Goal: Transaction & Acquisition: Book appointment/travel/reservation

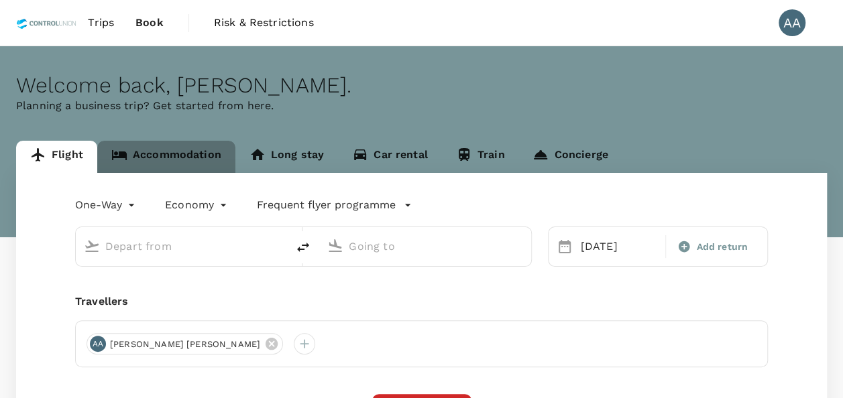
click at [193, 158] on link "Accommodation" at bounding box center [166, 157] width 138 height 32
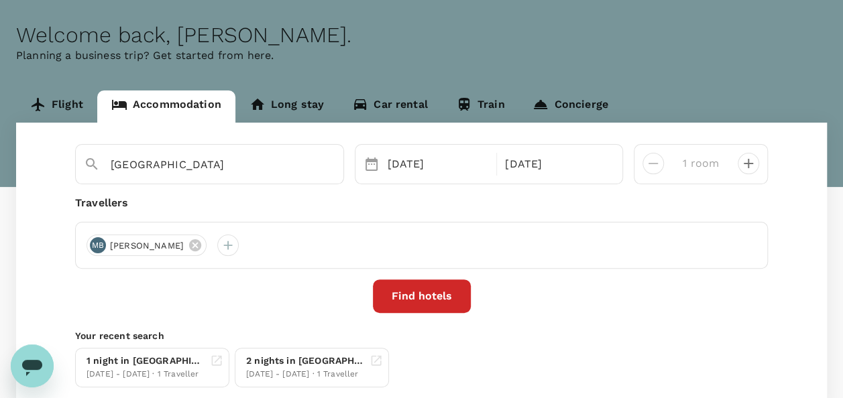
scroll to position [67, 0]
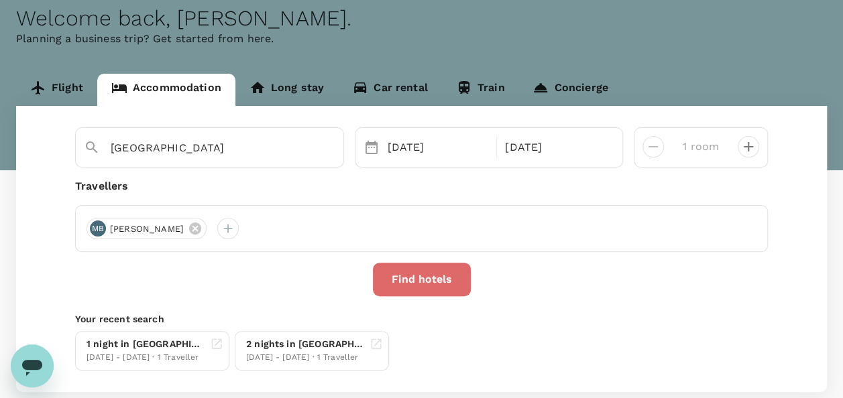
click at [429, 288] on button "Find hotels" at bounding box center [422, 280] width 98 height 34
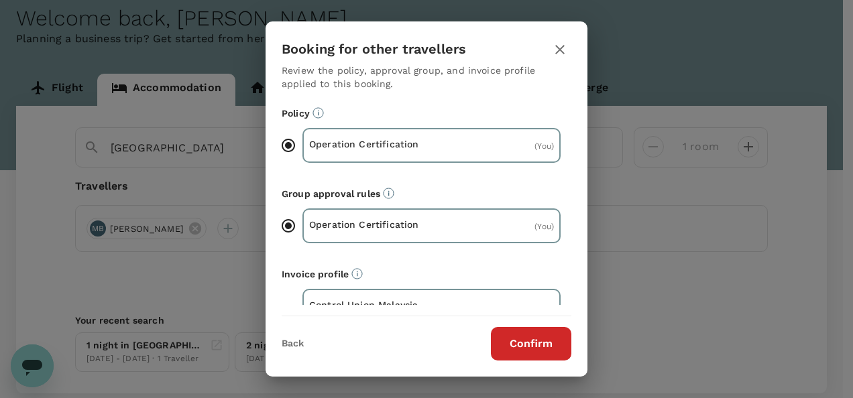
click at [540, 334] on button "Confirm" at bounding box center [531, 344] width 80 height 34
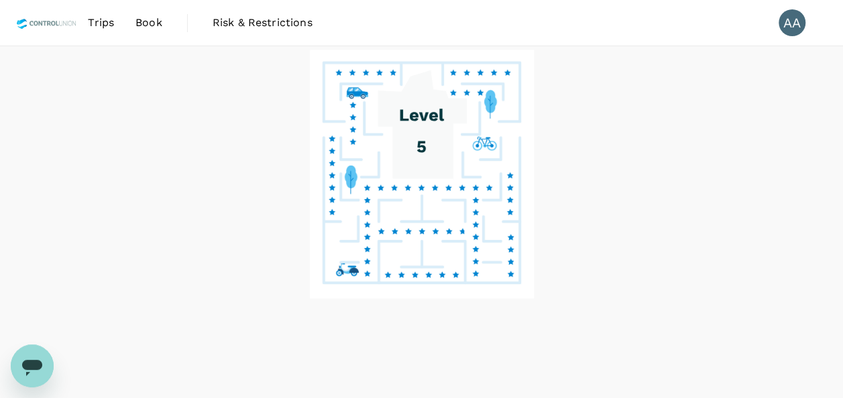
click at [404, 272] on image at bounding box center [421, 274] width 74 height 6
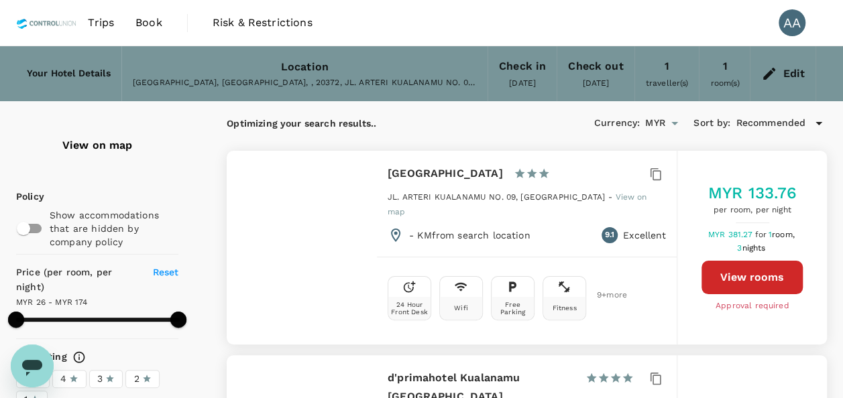
type input "173.41"
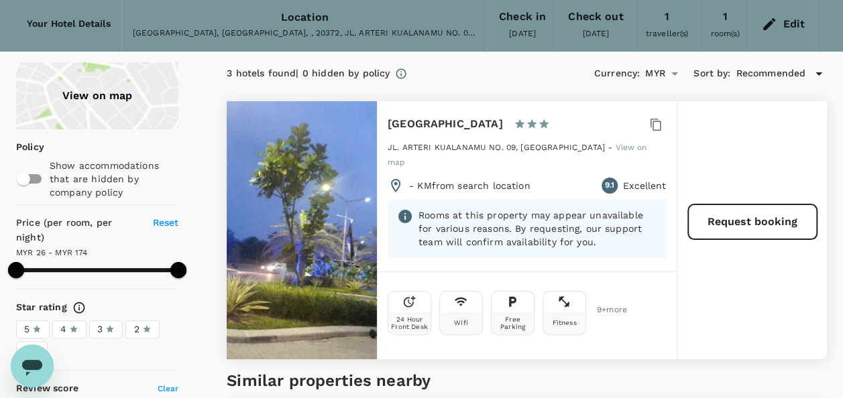
scroll to position [67, 0]
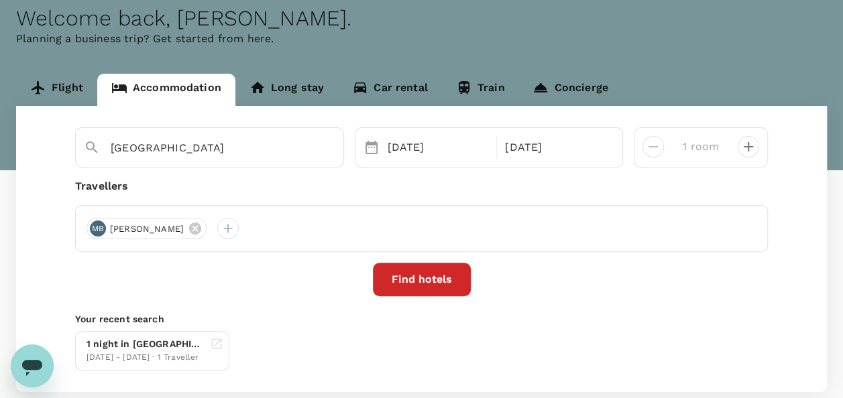
click at [405, 132] on div "27 Aug 30 Aug" at bounding box center [489, 147] width 269 height 40
click at [192, 228] on span "MOHD NORIZWAN BIN AKUN" at bounding box center [147, 229] width 90 height 13
click at [269, 329] on div "1 night in Wyndham Acmar Klang 13 Aug - 14 Aug · 1 Traveller" at bounding box center [419, 348] width 698 height 45
click at [462, 154] on div "27 Aug" at bounding box center [438, 147] width 112 height 27
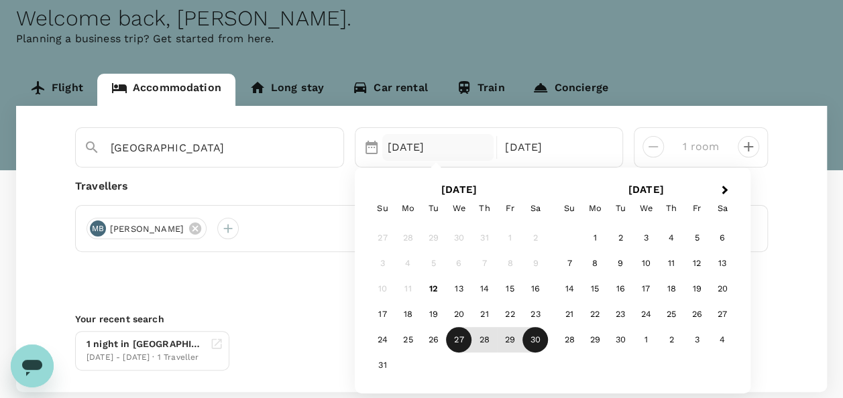
click at [461, 339] on div "27" at bounding box center [458, 340] width 25 height 25
click at [265, 326] on div "1 night in Wyndham Acmar Klang 13 Aug - 14 Aug · 1 Traveller" at bounding box center [419, 348] width 698 height 45
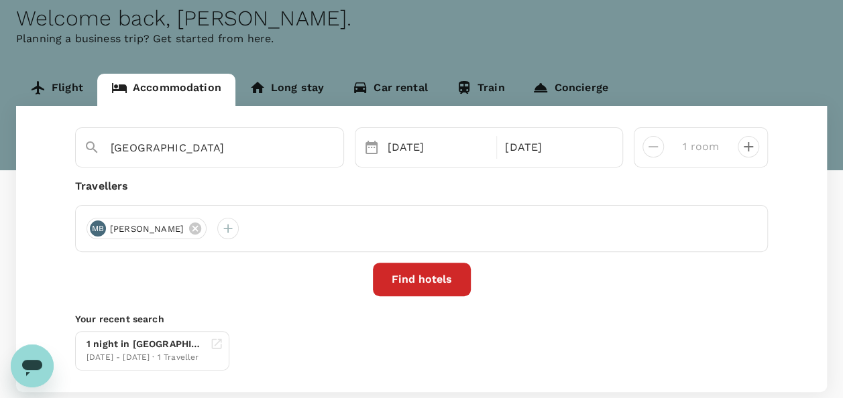
click at [430, 274] on button "Find hotels" at bounding box center [422, 280] width 98 height 34
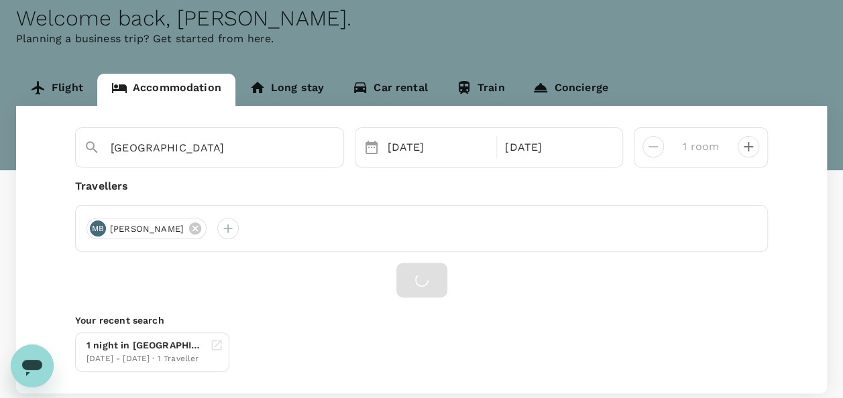
click at [421, 275] on div at bounding box center [421, 280] width 692 height 35
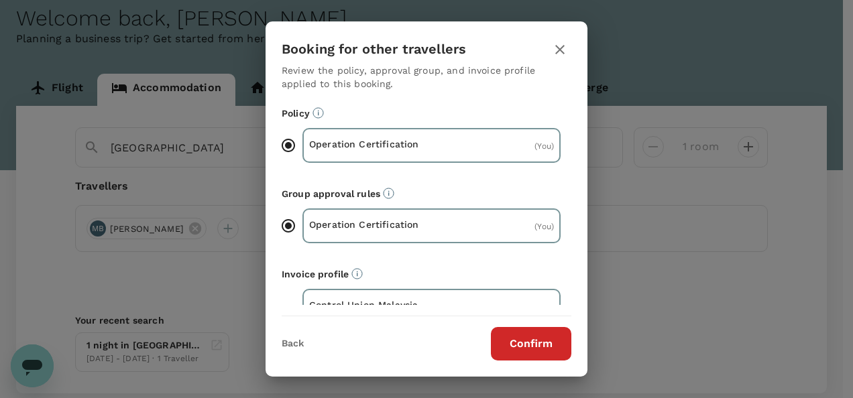
click at [543, 347] on button "Confirm" at bounding box center [531, 344] width 80 height 34
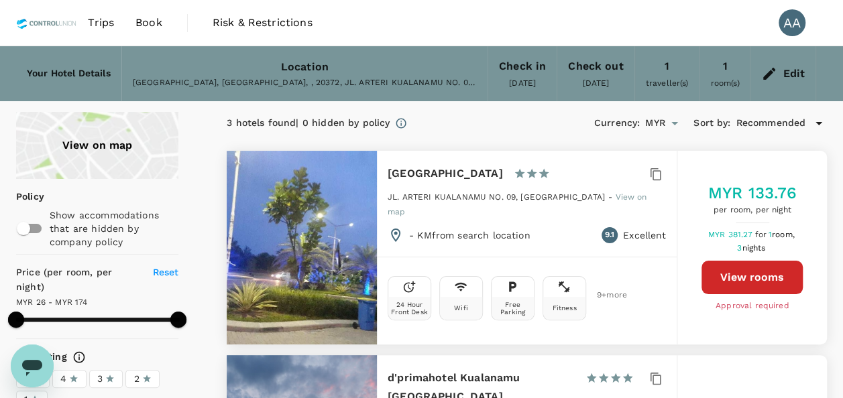
click at [733, 265] on button "View rooms" at bounding box center [751, 278] width 101 height 34
type input "237.41"
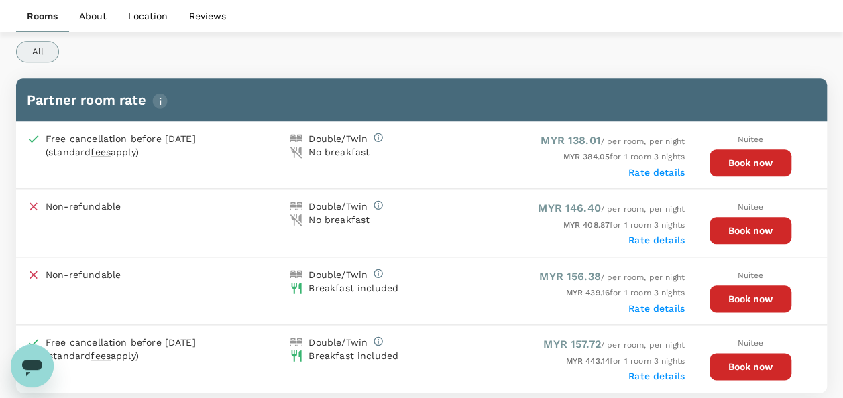
scroll to position [665, 0]
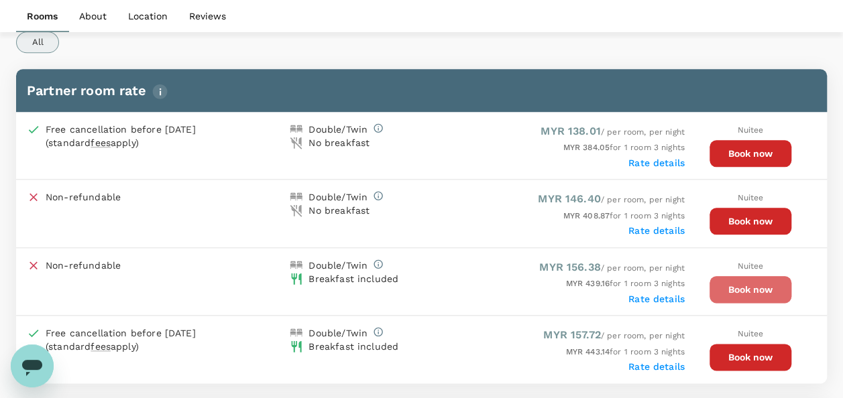
click at [719, 290] on button "Book now" at bounding box center [750, 289] width 82 height 27
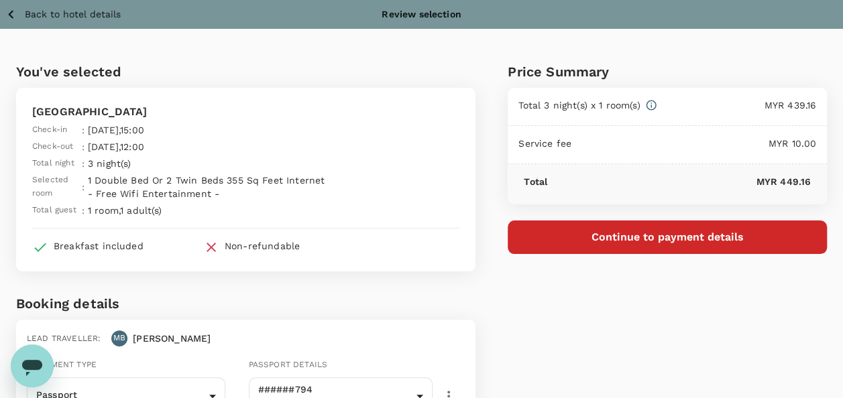
click at [572, 228] on button "Continue to payment details" at bounding box center [666, 238] width 319 height 34
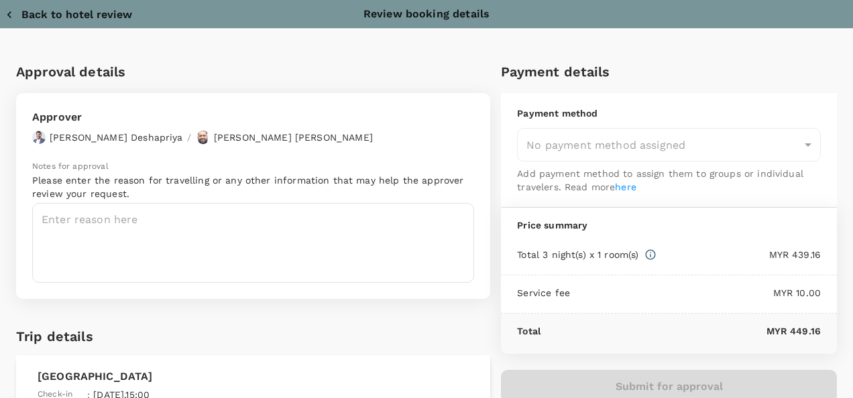
type input "9e254831-a140-43d4-90d9-f4bdc71b84d3"
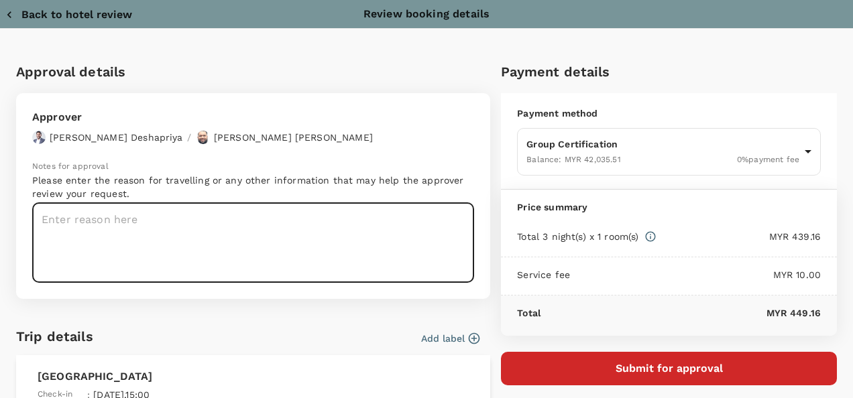
click at [381, 246] on textarea at bounding box center [253, 243] width 442 height 80
click at [240, 255] on textarea at bounding box center [253, 243] width 442 height 80
paste textarea "AD - Norizwan (Onsite) , Afiq (Remote) ; Anugerah Sawit Doi - Unilever VDF veri…"
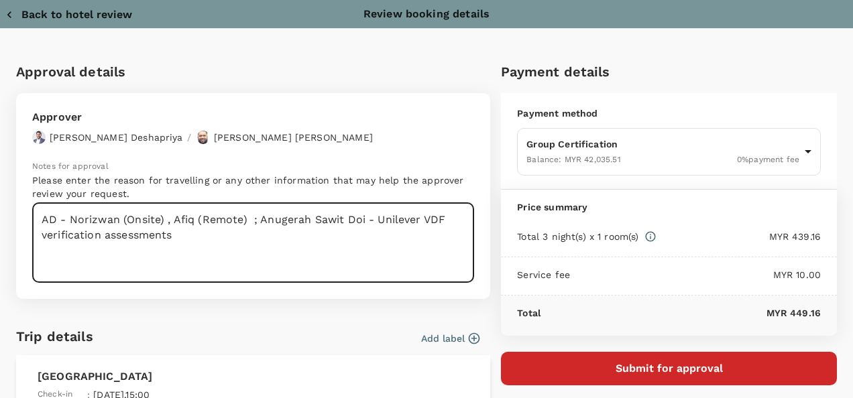
click at [255, 219] on textarea "AD - Norizwan (Onsite) , Afiq (Remote) ; Anugerah Sawit Doi - Unilever VDF veri…" at bounding box center [253, 243] width 442 height 80
click at [56, 219] on textarea "AD - Norizwan (Onsite) ; Anugerah Sawit Doi - Unilever VDF verification assessm…" at bounding box center [253, 243] width 442 height 80
click at [251, 235] on textarea "Auditor & Site: Norizwan (Onsite) ; Anugerah Sawit Doi - Unilever VDF verificat…" at bounding box center [253, 243] width 442 height 80
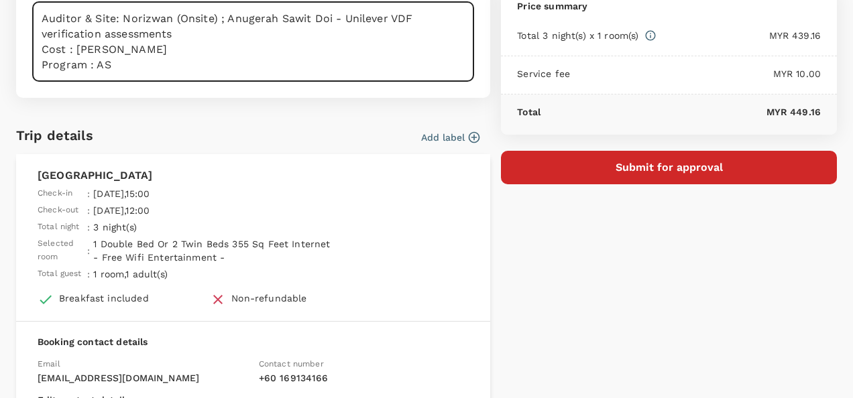
scroll to position [2, 0]
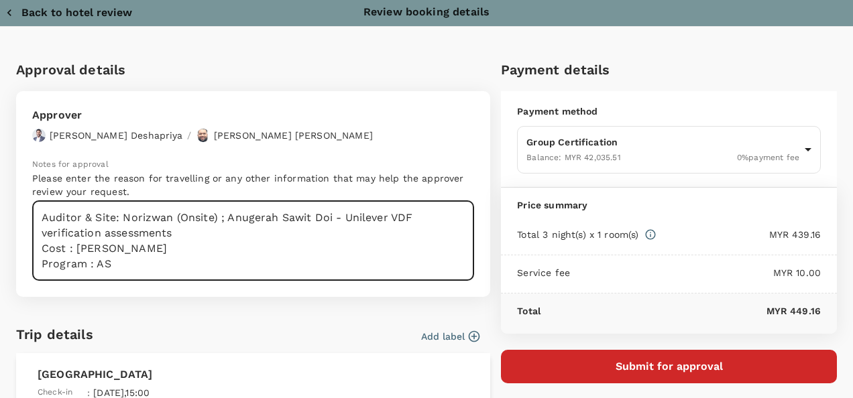
drag, startPoint x: 11, startPoint y: 58, endPoint x: 7, endPoint y: -42, distance: 100.0
click at [7, 0] on html "Back to hotel details Review selection You've selected Wing Hotel Kualanamu Air…" at bounding box center [426, 325] width 853 height 650
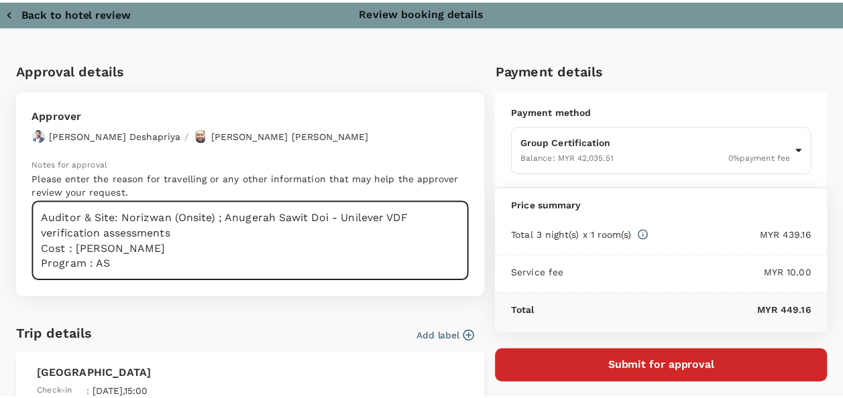
scroll to position [0, 0]
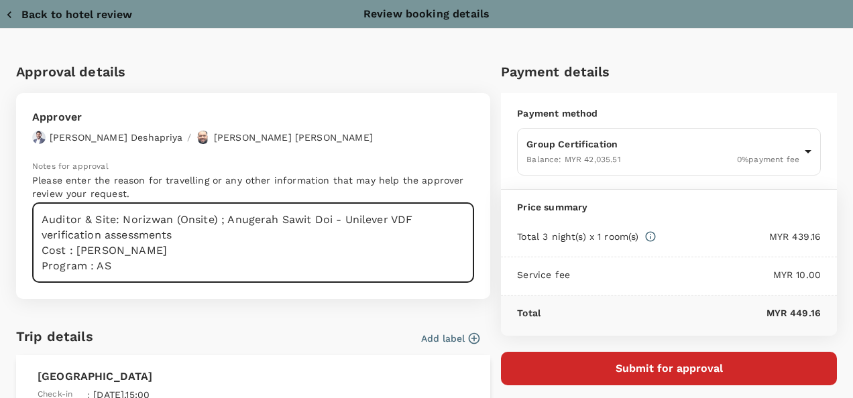
type textarea "Auditor & Site: Norizwan (Onsite) ; Anugerah Sawit Doi - Unilever VDF verificat…"
click at [13, 15] on icon "button" at bounding box center [9, 14] width 13 height 13
type input "9e254831-a140-43d4-90d9-f4bdc71b84d3"
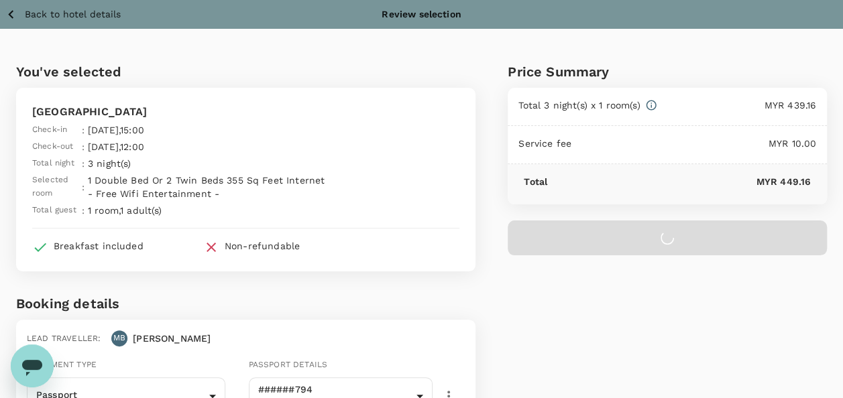
scroll to position [134, 0]
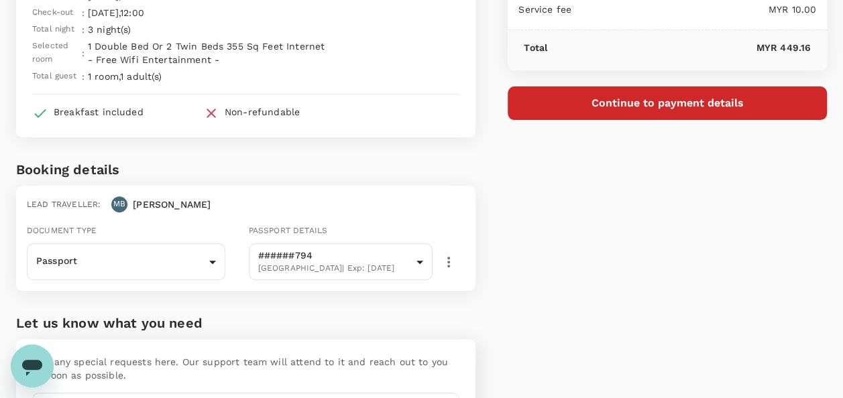
click at [662, 92] on button "Continue to payment details" at bounding box center [666, 103] width 319 height 34
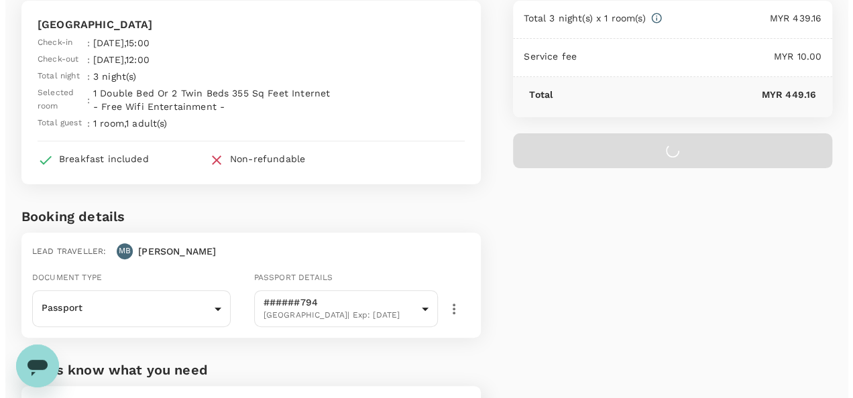
scroll to position [67, 0]
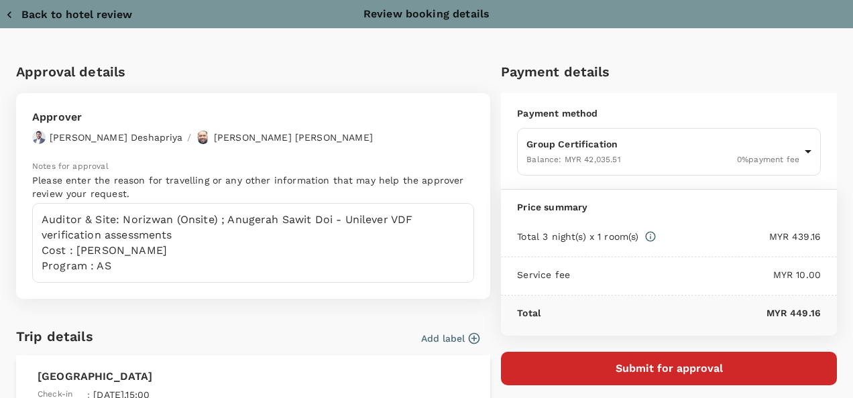
click at [635, 357] on button "Submit for approval" at bounding box center [669, 369] width 336 height 34
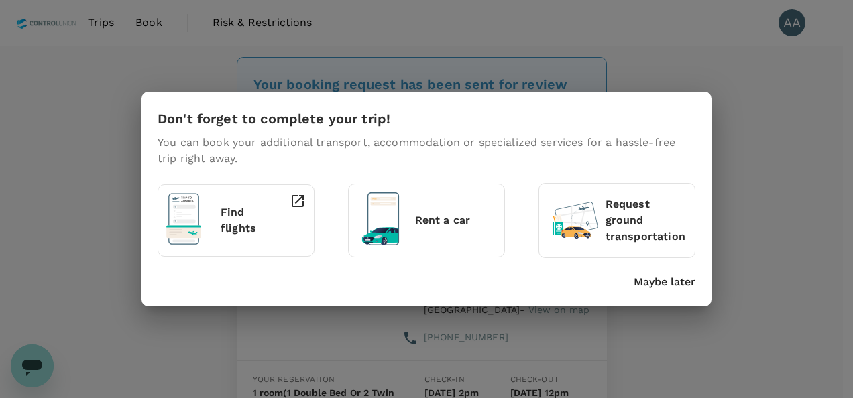
click at [101, 27] on div "Don't forget to complete your trip! You can book your additional transport, acc…" at bounding box center [426, 199] width 853 height 398
click at [644, 283] on p "Maybe later" at bounding box center [664, 282] width 62 height 16
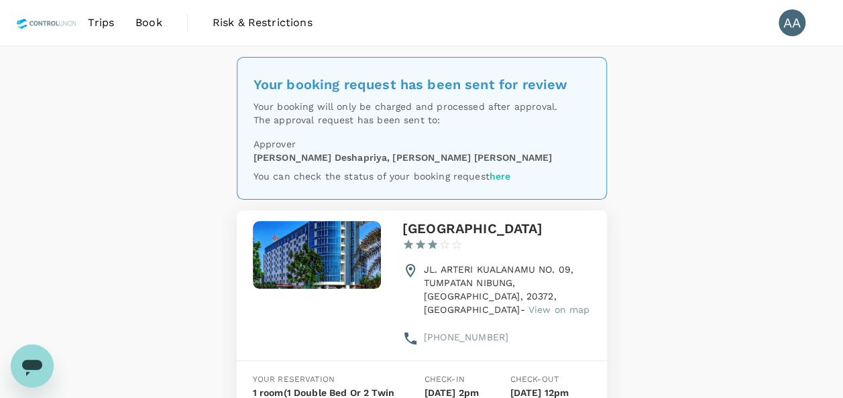
click at [103, 21] on span "Trips" at bounding box center [101, 23] width 26 height 16
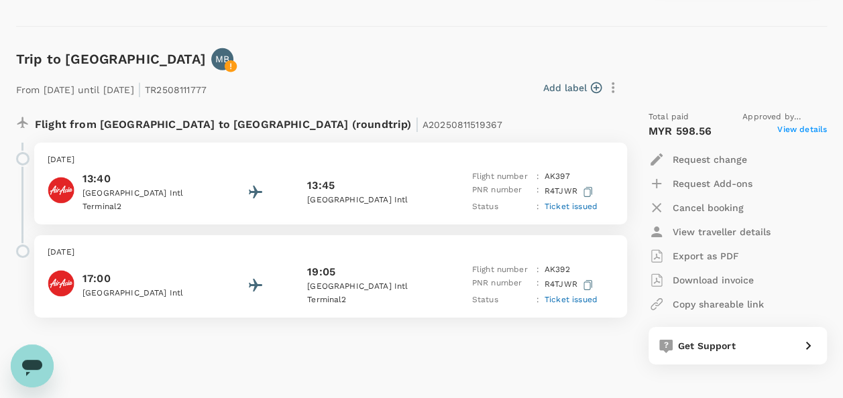
scroll to position [2078, 0]
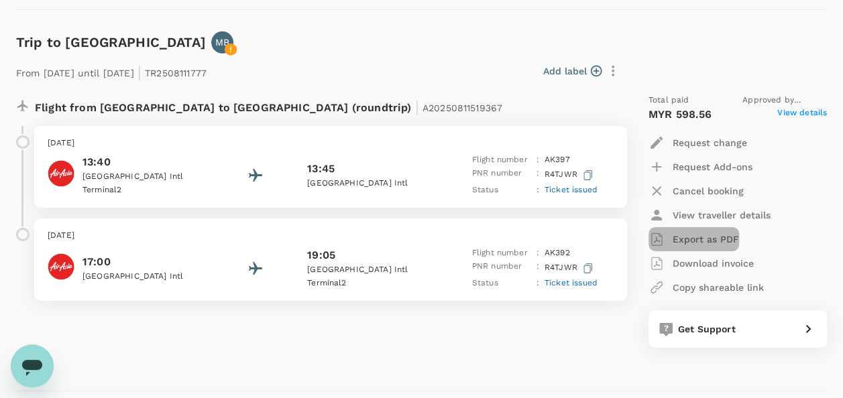
click at [717, 235] on p "Export as PDF" at bounding box center [705, 239] width 66 height 13
